Goal: Book appointment/travel/reservation

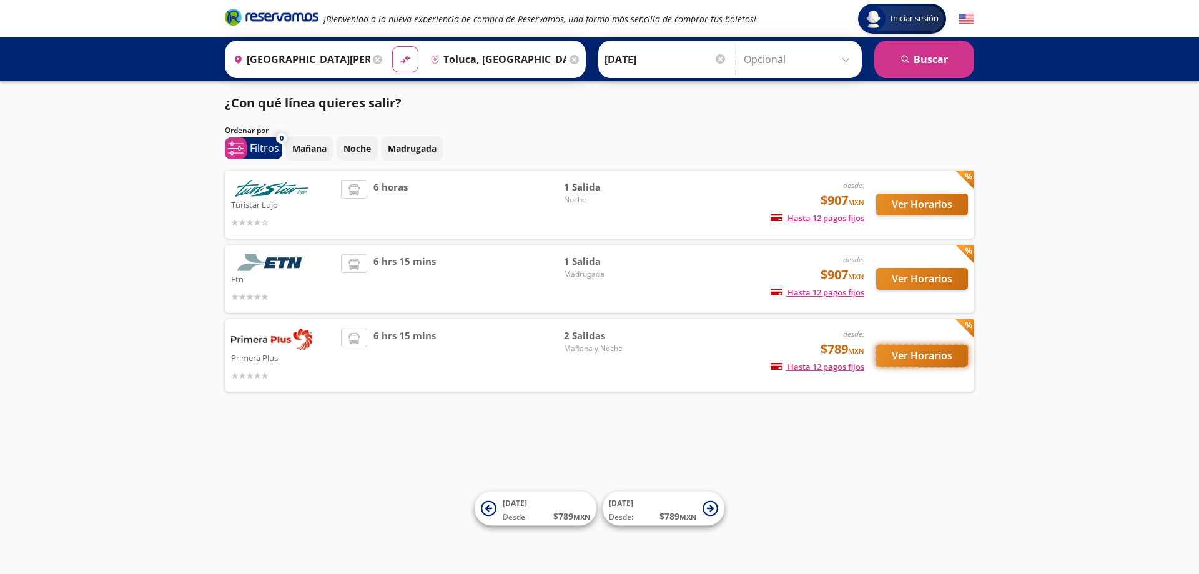
click at [914, 353] on button "Ver Horarios" at bounding box center [922, 356] width 92 height 22
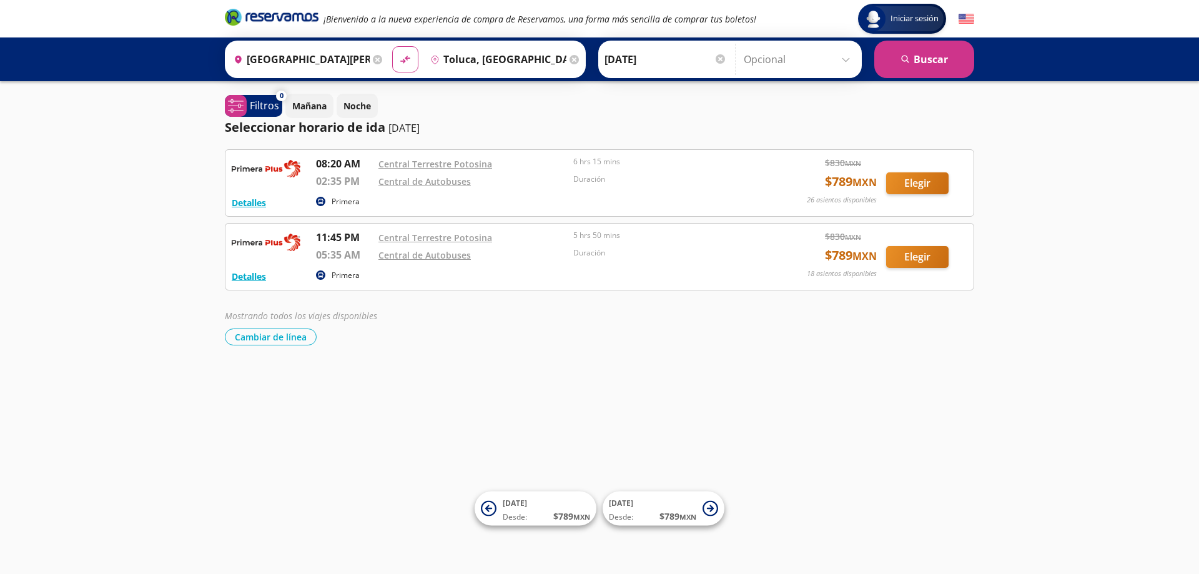
click at [716, 58] on div at bounding box center [720, 58] width 9 height 9
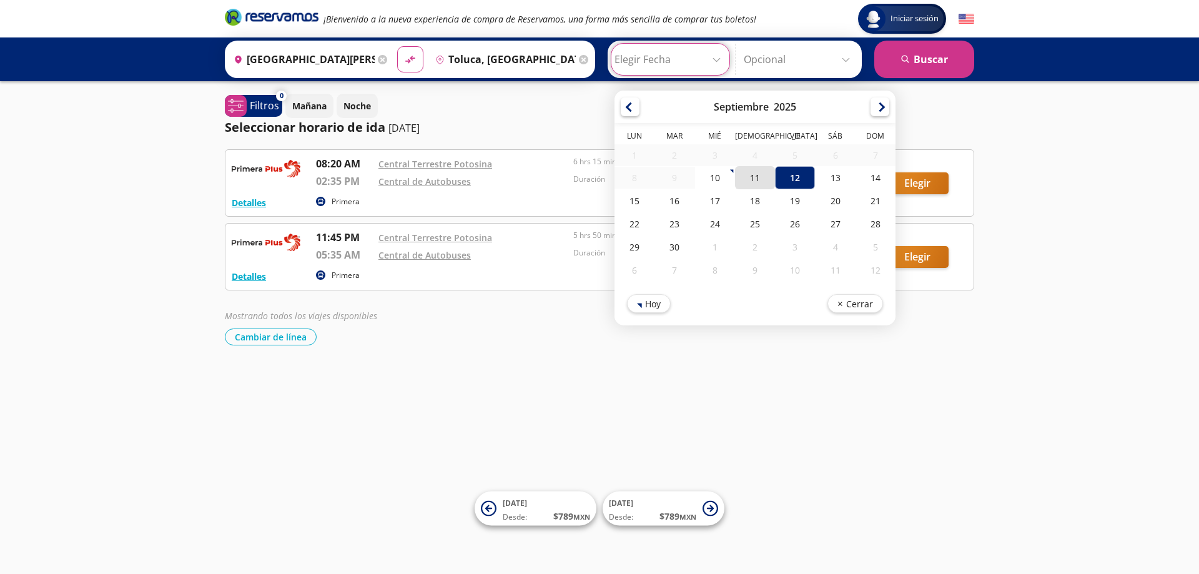
click at [751, 182] on div "11" at bounding box center [755, 177] width 40 height 23
type input "[DATE]"
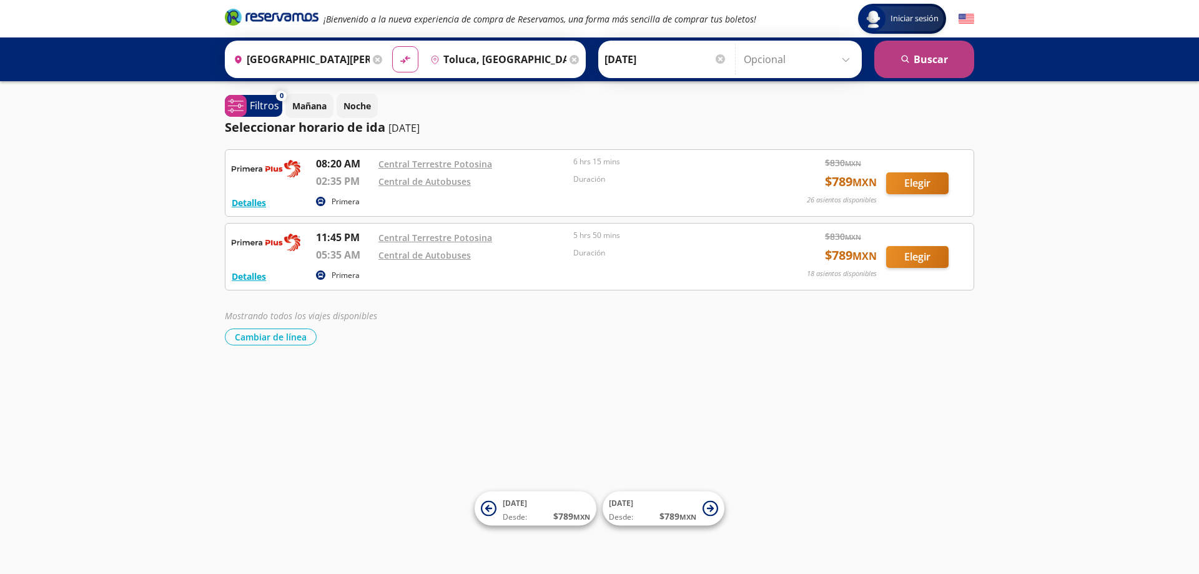
click at [941, 61] on button "search [GEOGRAPHIC_DATA]" at bounding box center [924, 59] width 100 height 37
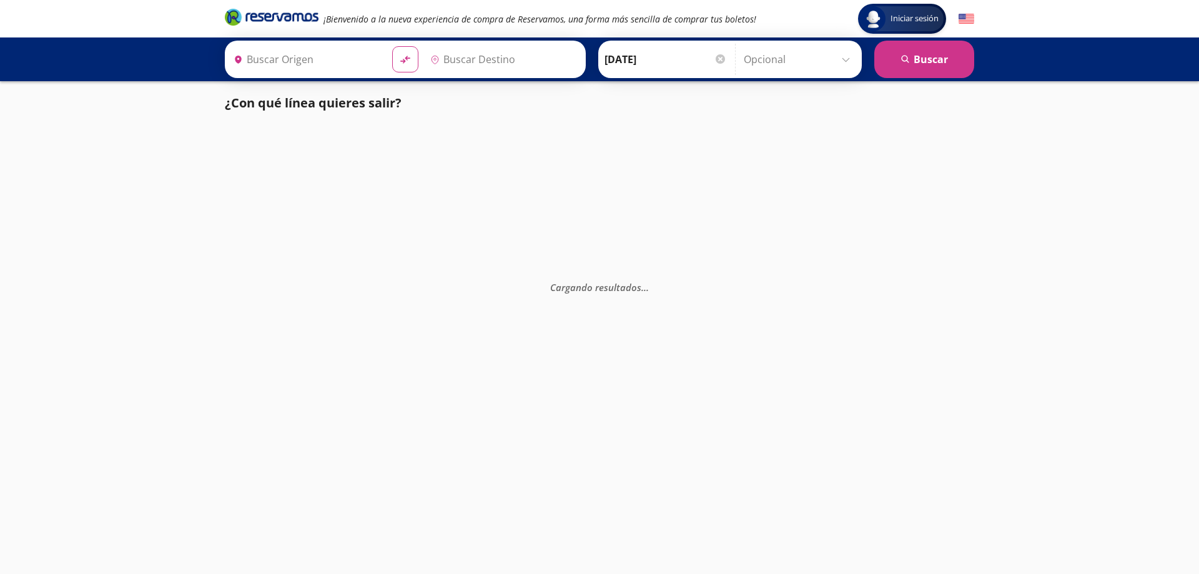
type input "[GEOGRAPHIC_DATA][PERSON_NAME], [GEOGRAPHIC_DATA][PERSON_NAME]"
type input "Toluca, [GEOGRAPHIC_DATA]"
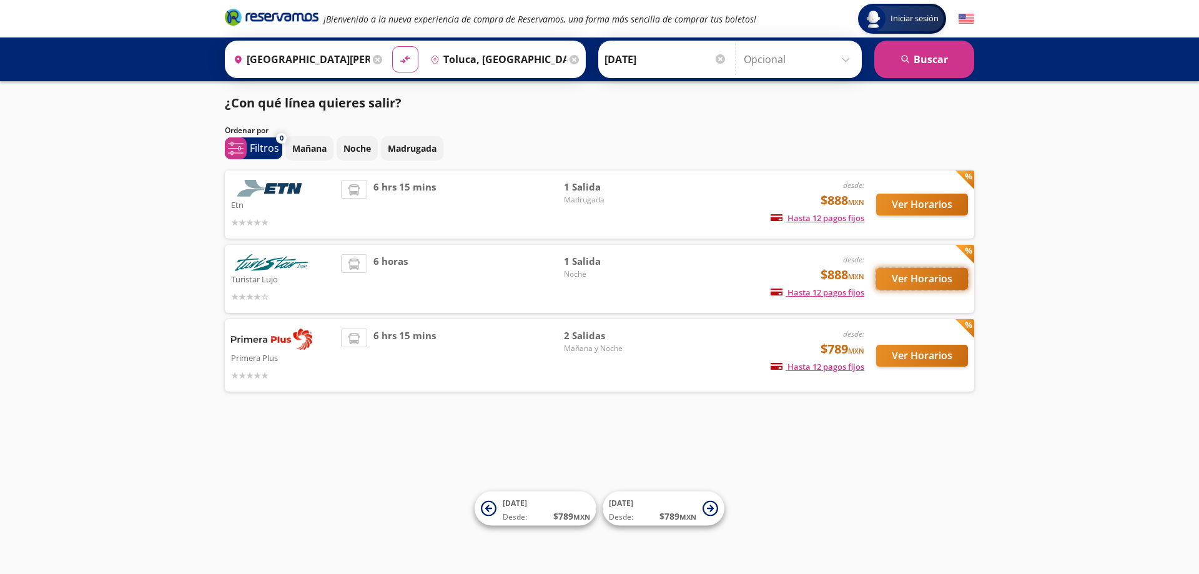
click at [929, 279] on button "Ver Horarios" at bounding box center [922, 279] width 92 height 22
click at [932, 359] on button "Ver Horarios" at bounding box center [922, 356] width 92 height 22
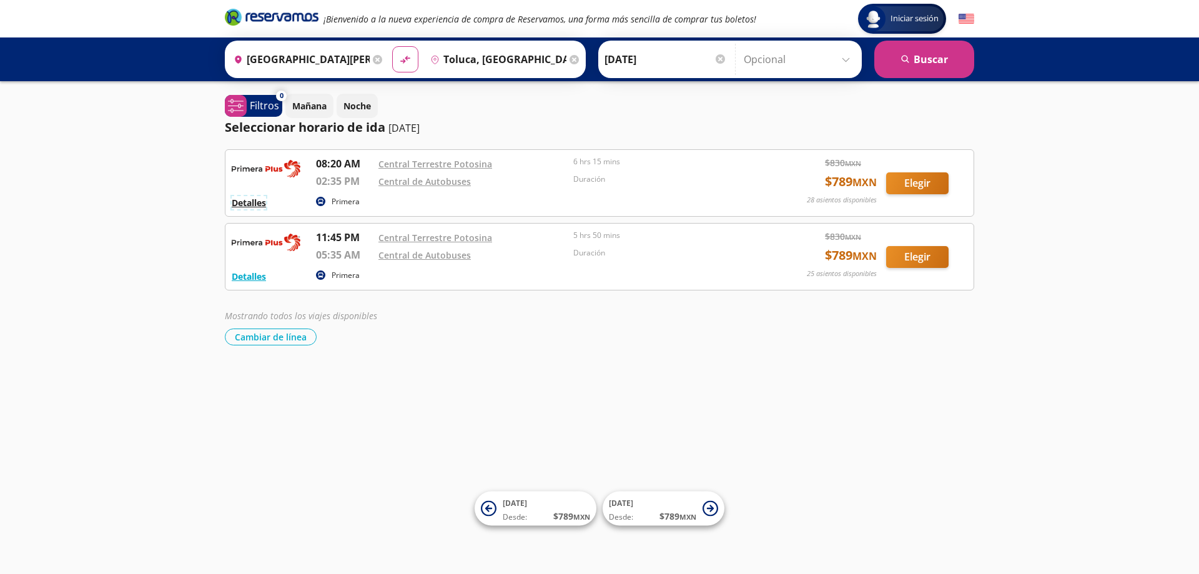
click at [258, 204] on button "Detalles" at bounding box center [249, 202] width 34 height 13
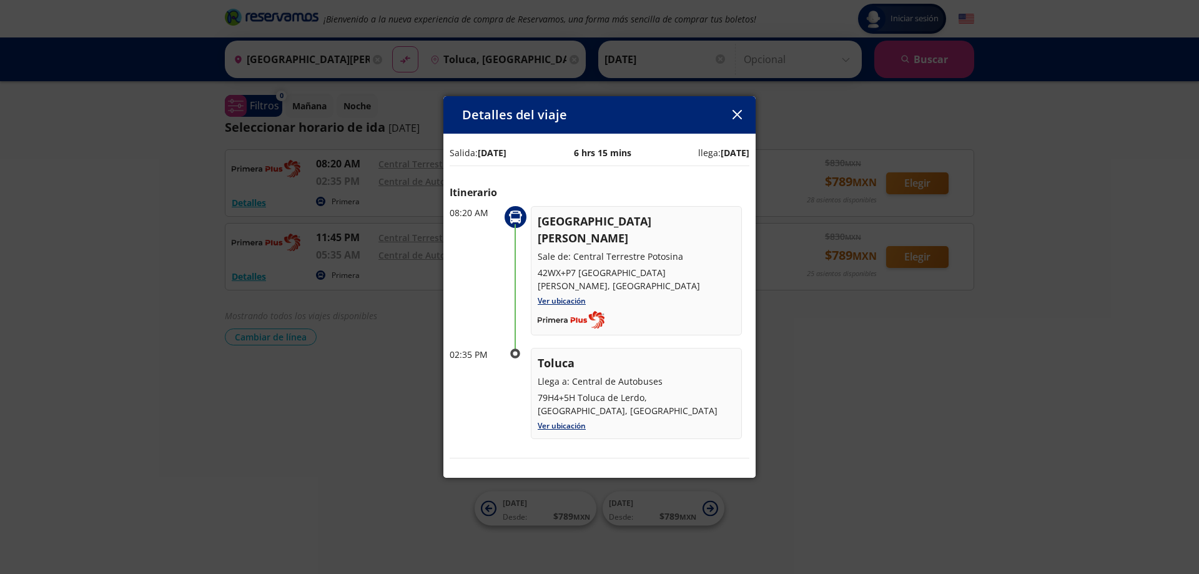
click at [739, 113] on icon "button" at bounding box center [736, 114] width 9 height 9
click at [739, 113] on div "Mañana Noche" at bounding box center [629, 106] width 689 height 24
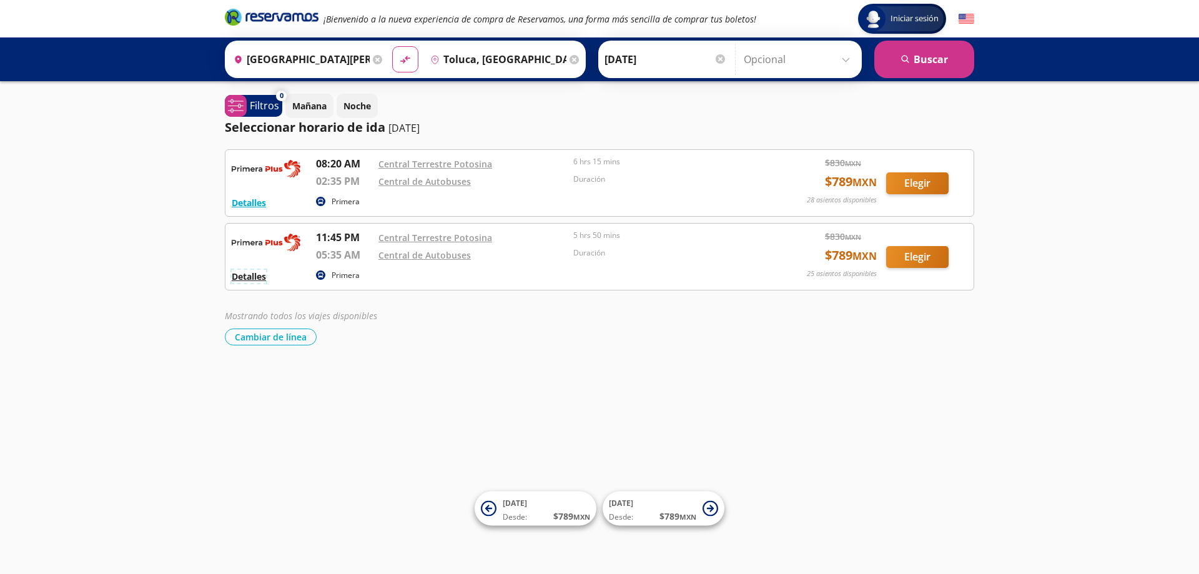
click at [253, 277] on button "Detalles" at bounding box center [249, 276] width 34 height 13
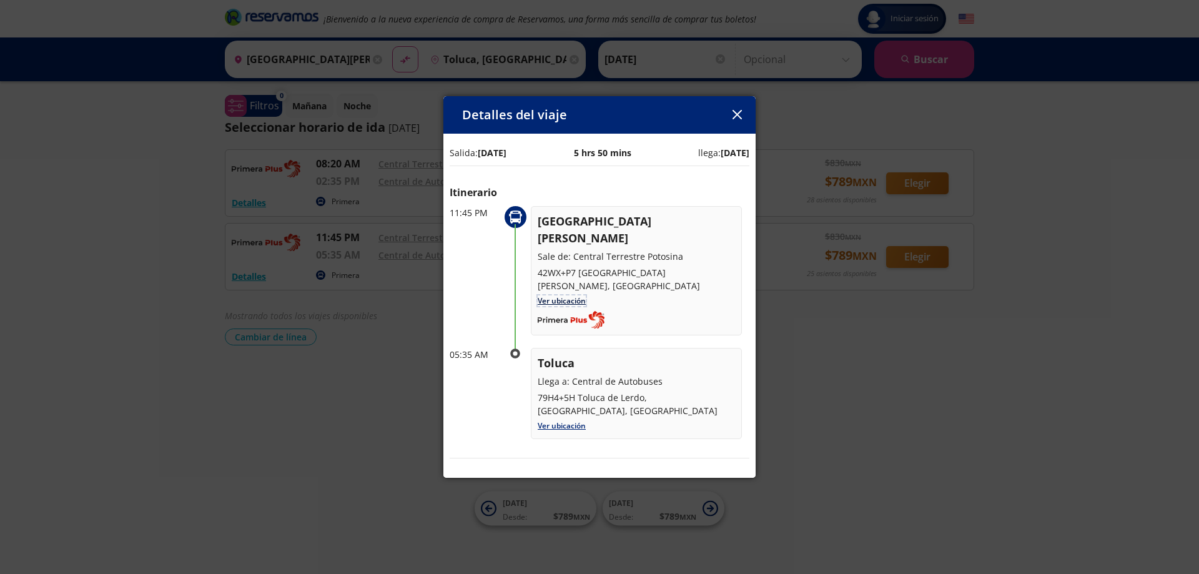
click at [564, 295] on link "Ver ubicación" at bounding box center [562, 300] width 48 height 11
